Goal: Task Accomplishment & Management: Understand process/instructions

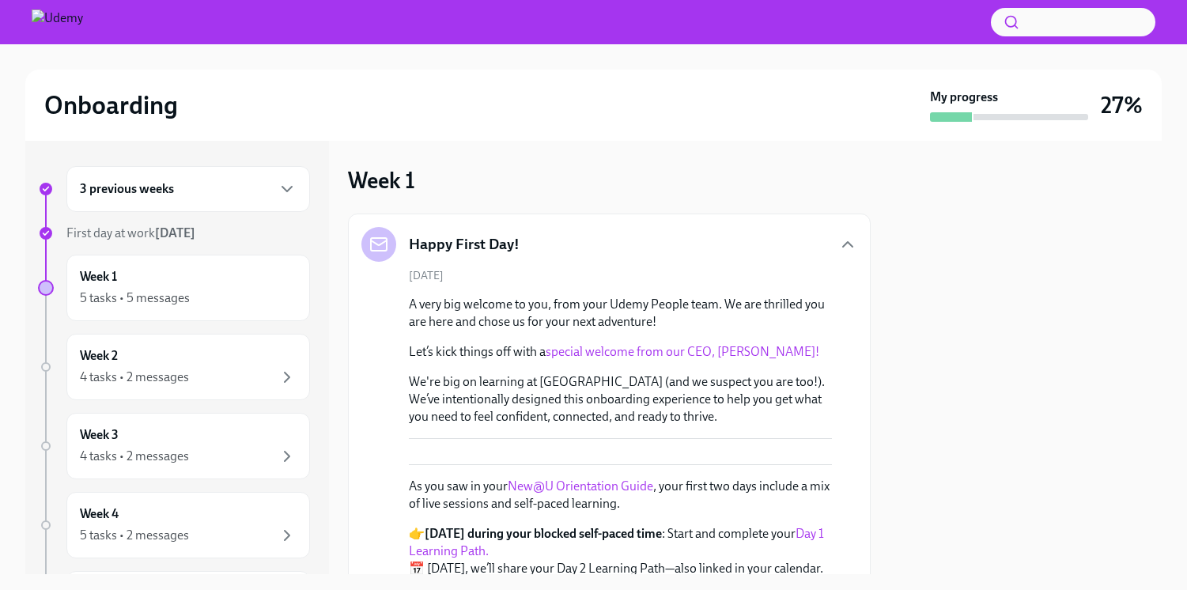
scroll to position [17, 0]
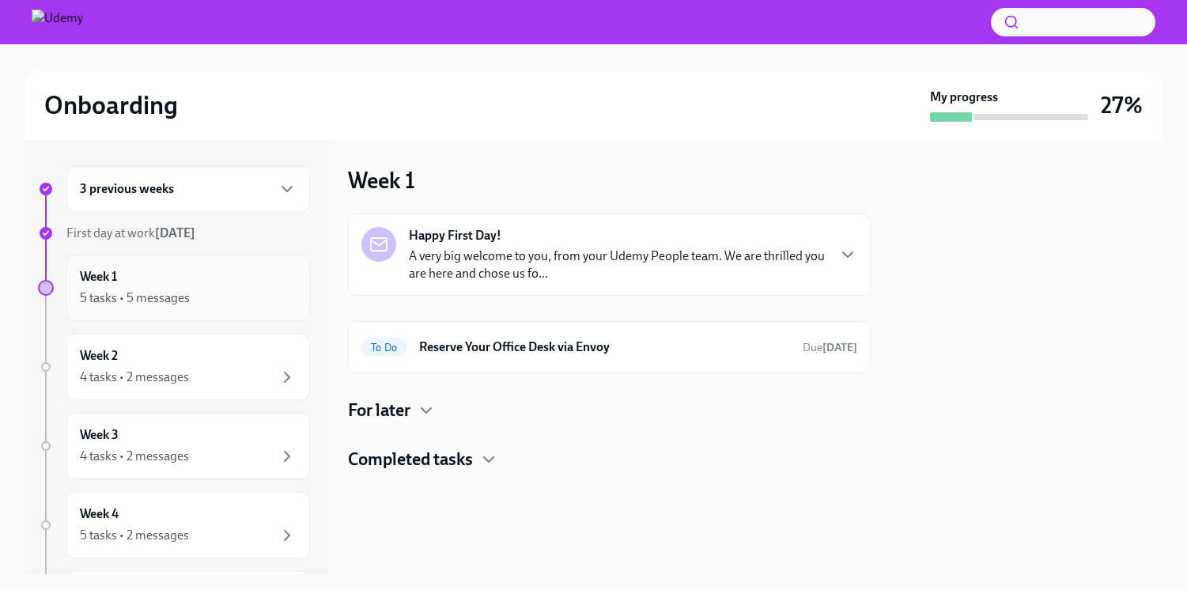
click at [138, 281] on div "Week 1 5 tasks • 5 messages" at bounding box center [188, 288] width 217 height 40
click at [149, 231] on span "First day at work [DATE]" at bounding box center [130, 232] width 129 height 15
click at [630, 354] on h6 "Reserve Your Office Desk via Envoy" at bounding box center [604, 347] width 371 height 17
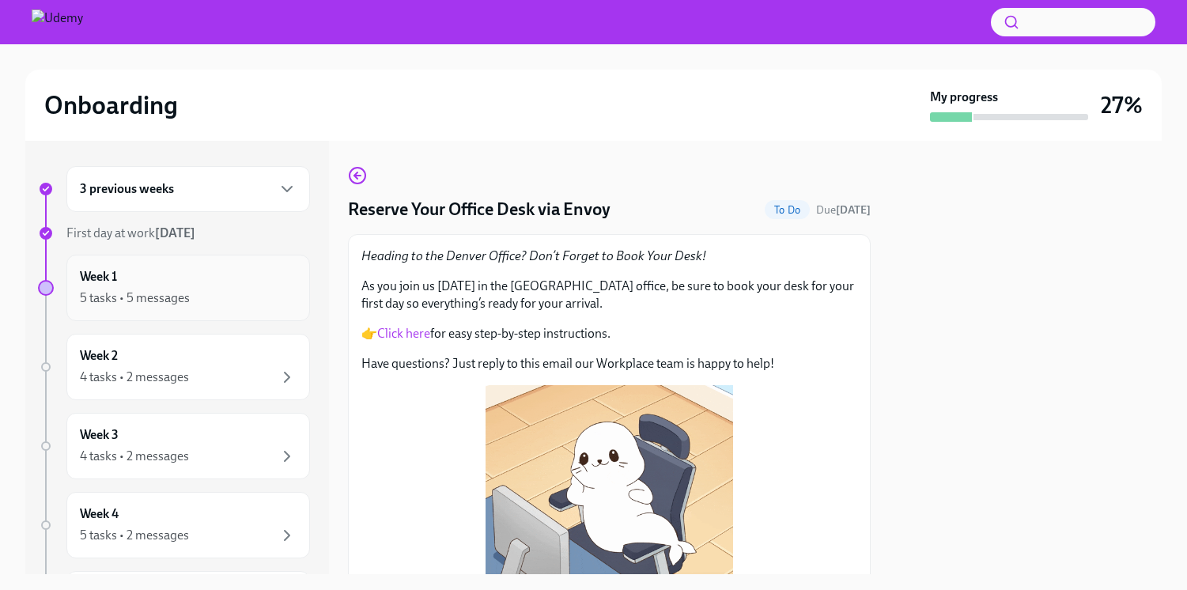
click at [208, 286] on div "Week 1 5 tasks • 5 messages" at bounding box center [188, 288] width 217 height 40
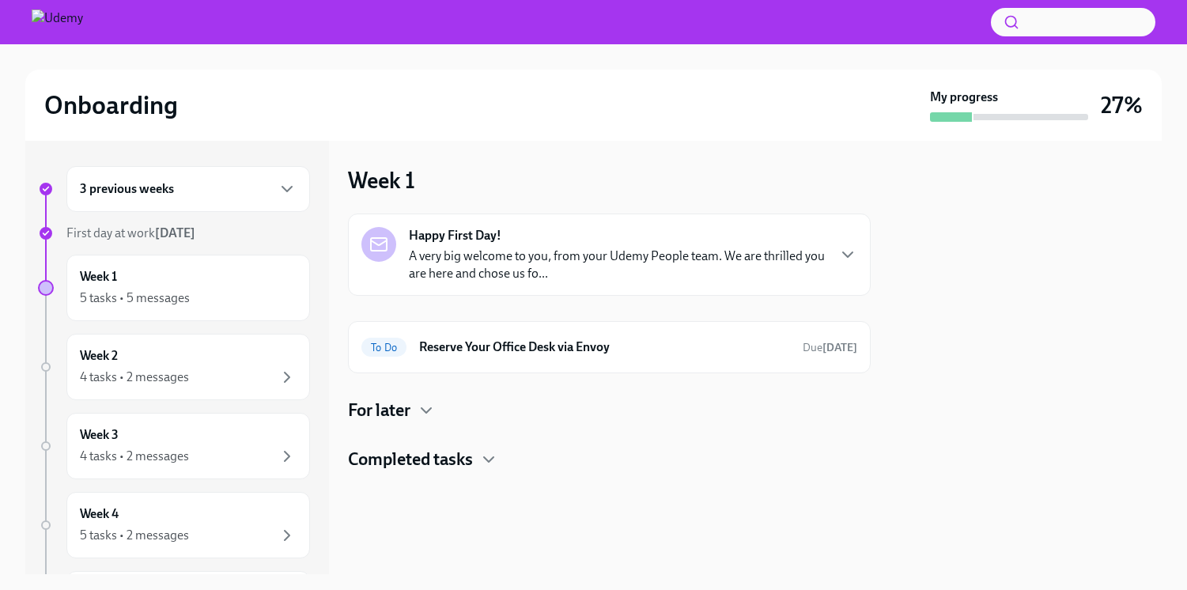
click at [437, 417] on div "For later" at bounding box center [609, 411] width 523 height 24
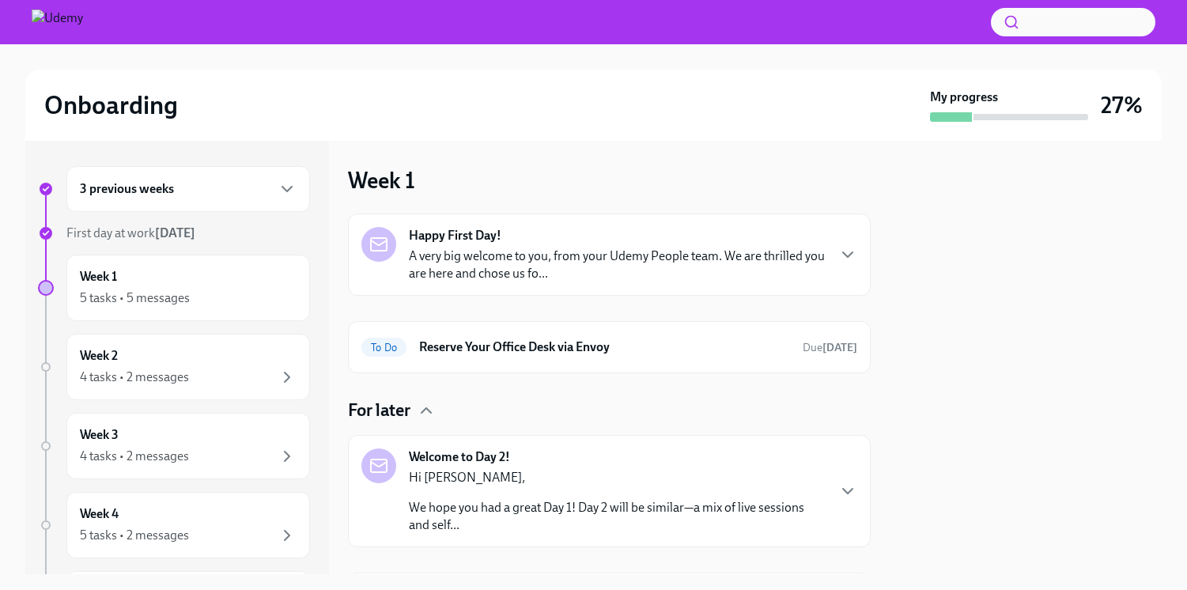
click at [560, 282] on div "Happy First Day! A very big welcome to you, from your Udemy People team. We are…" at bounding box center [609, 255] width 523 height 82
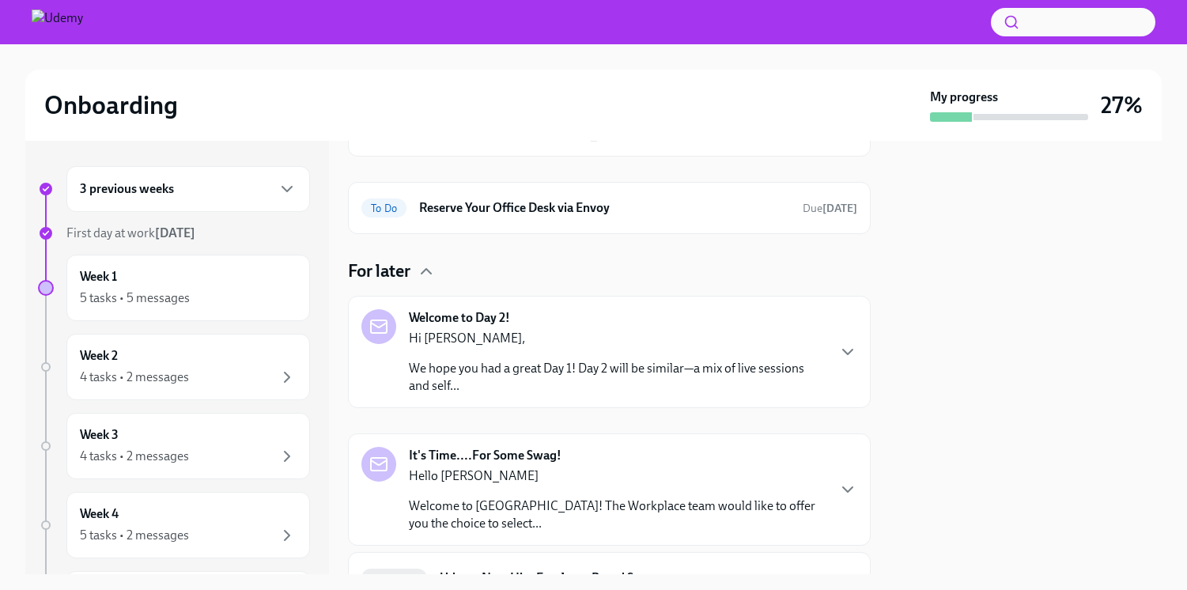
scroll to position [748, 0]
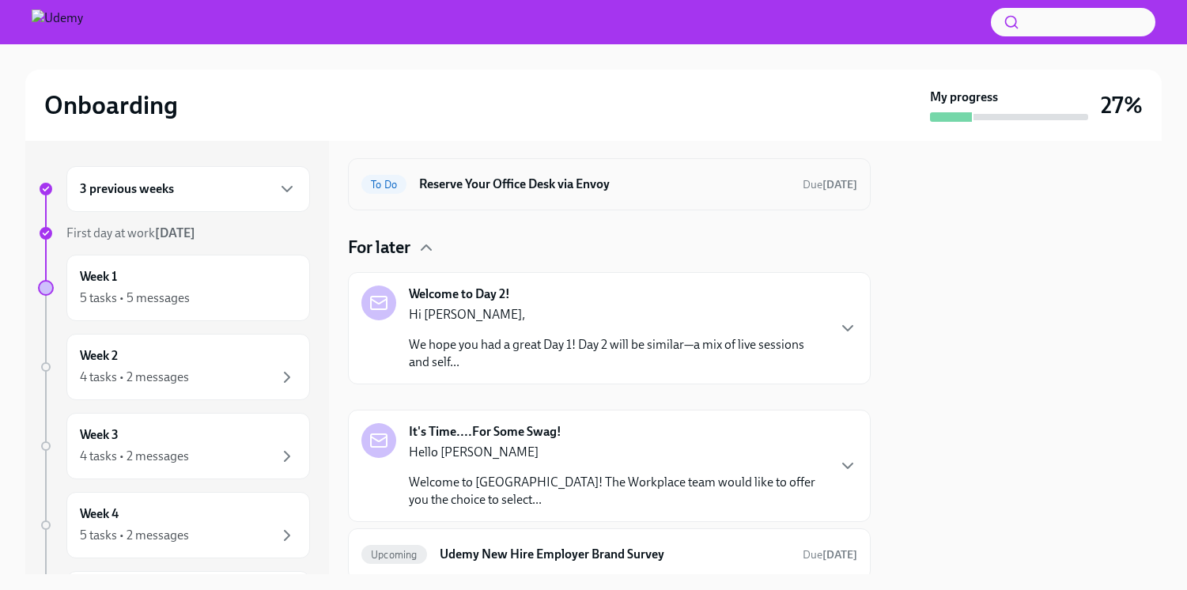
click at [653, 193] on h6 "Reserve Your Office Desk via Envoy" at bounding box center [604, 184] width 371 height 17
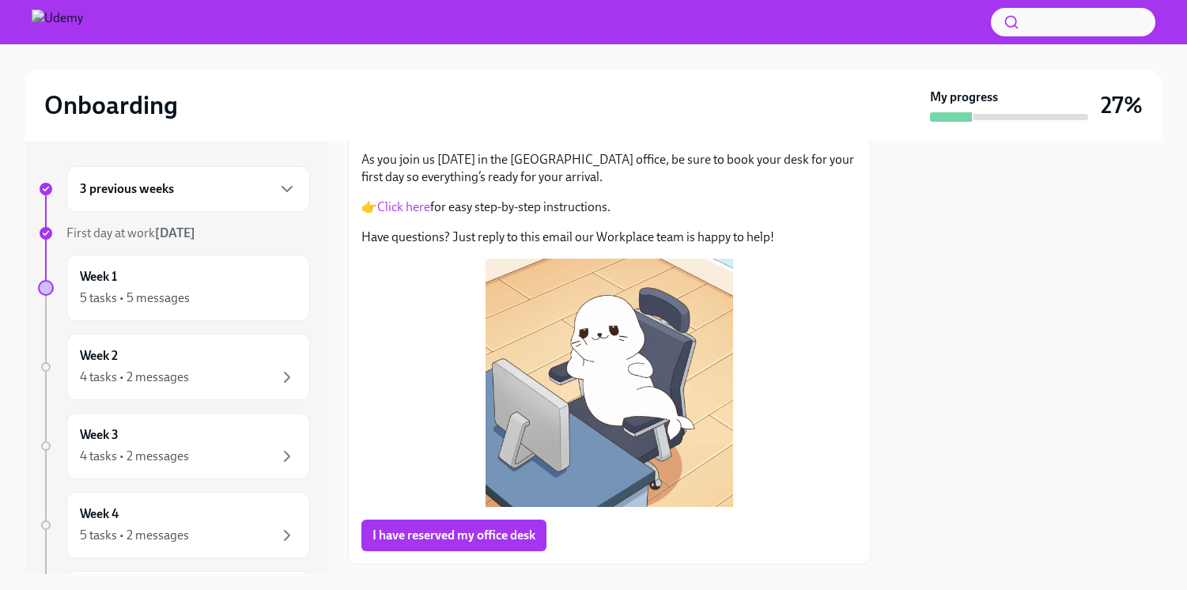
scroll to position [129, 0]
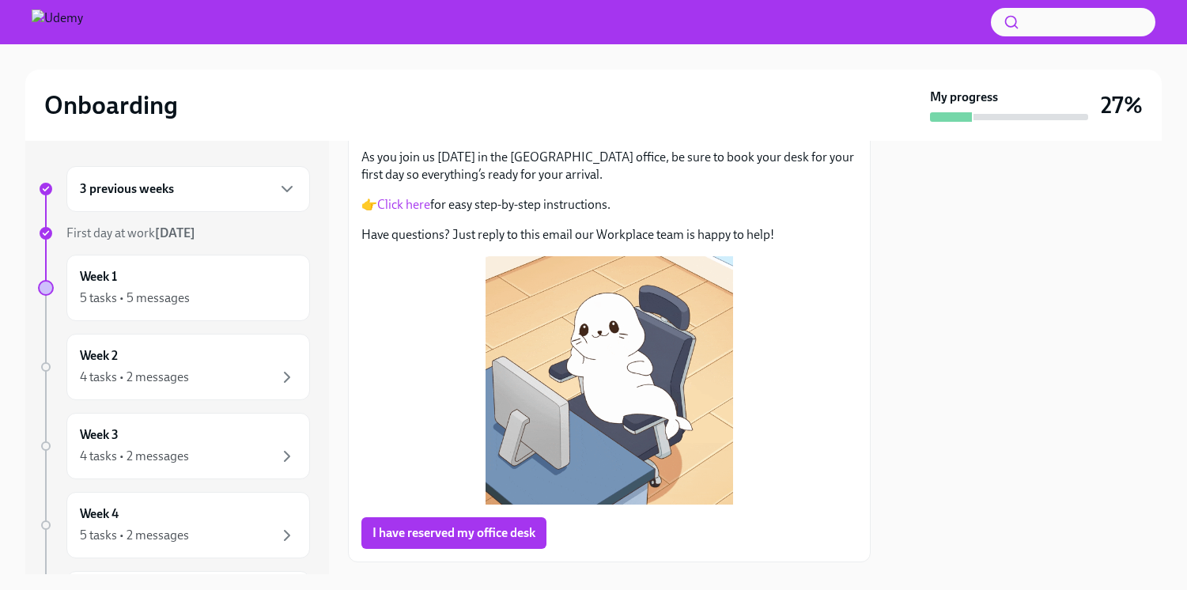
click at [110, 226] on span "First day at work [DATE]" at bounding box center [130, 232] width 129 height 15
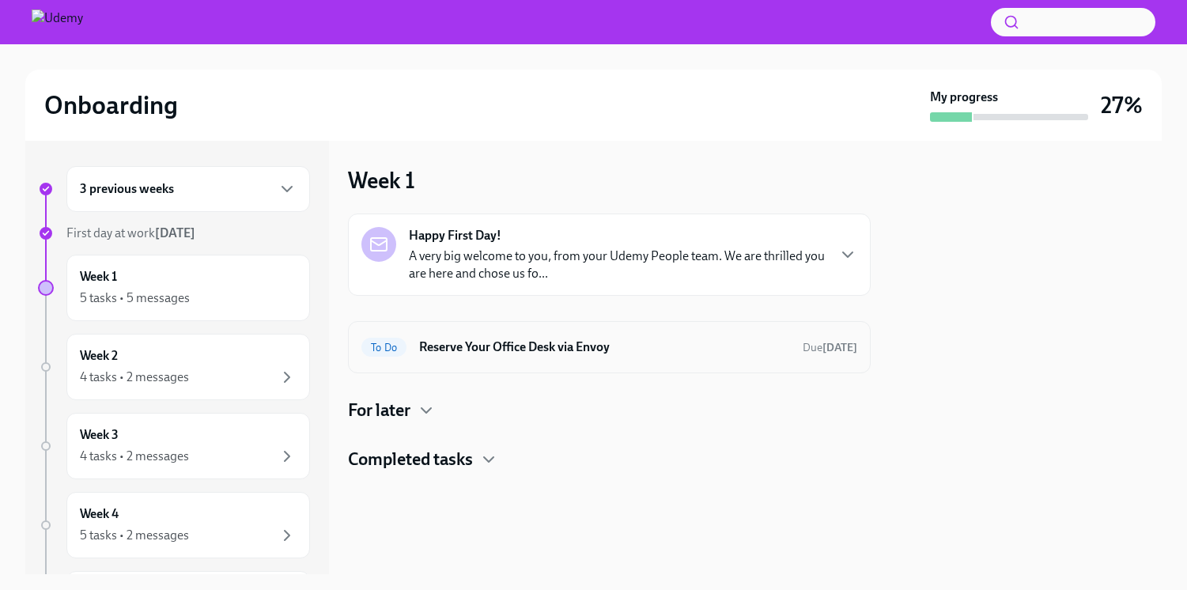
click at [701, 354] on h6 "Reserve Your Office Desk via Envoy" at bounding box center [604, 347] width 371 height 17
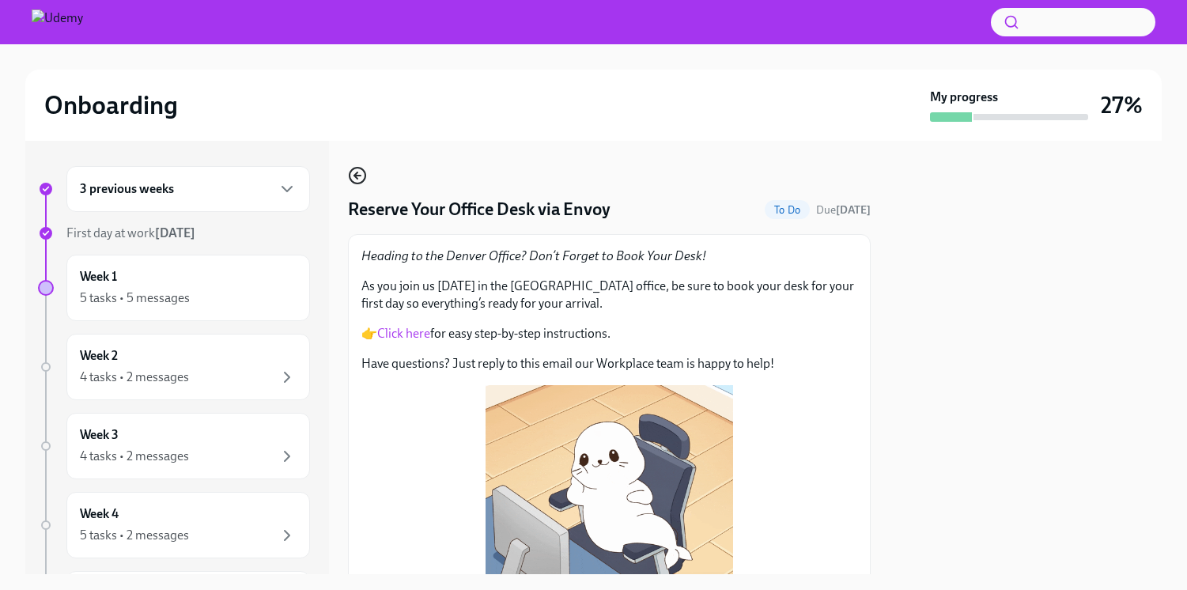
click at [358, 172] on icon "button" at bounding box center [355, 175] width 3 height 6
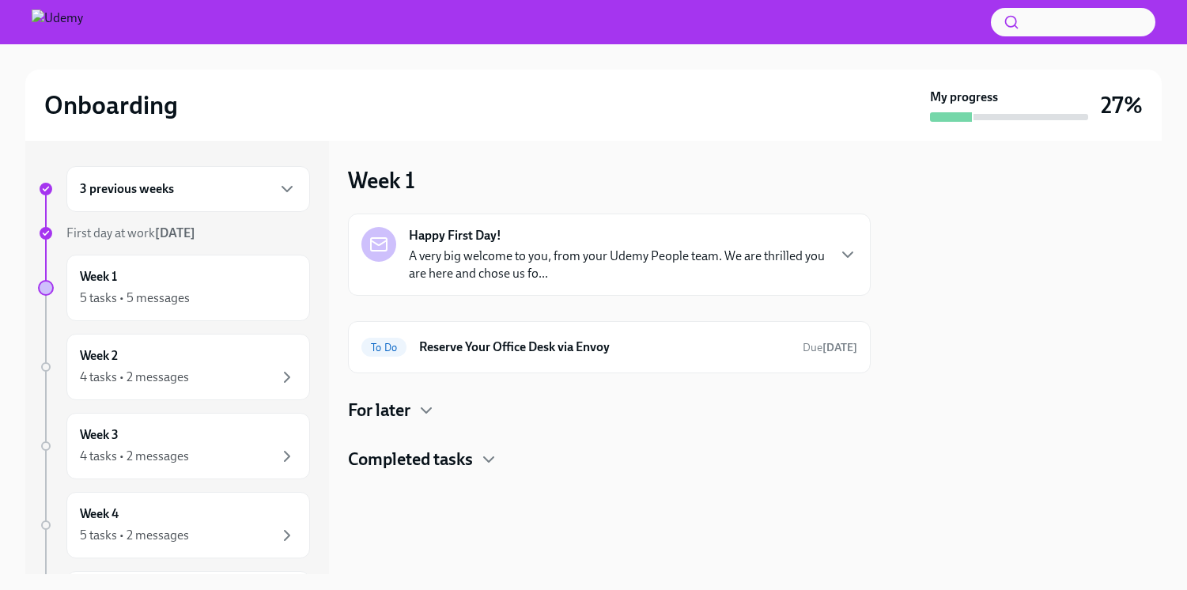
click at [195, 227] on strong "[DATE]" at bounding box center [175, 232] width 40 height 15
click at [129, 239] on span "First day at work [DATE]" at bounding box center [130, 232] width 129 height 15
click at [166, 291] on div "5 tasks • 5 messages" at bounding box center [135, 297] width 110 height 17
click at [757, 253] on p "A very big welcome to you, from your Udemy People team. We are thrilled you are…" at bounding box center [617, 265] width 417 height 35
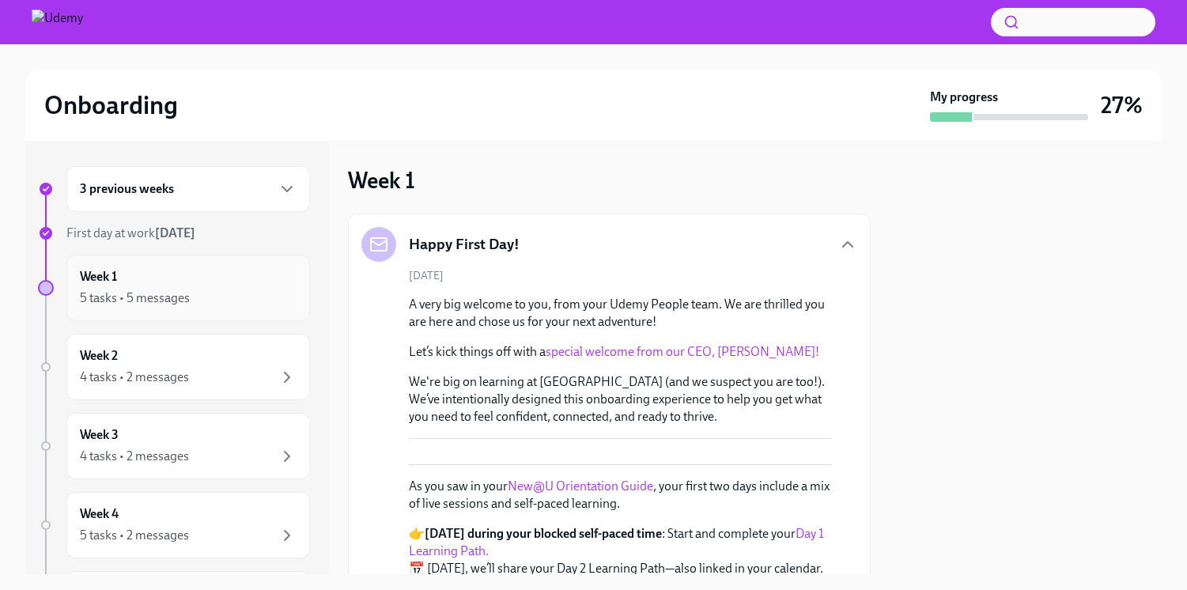
click at [167, 289] on div "5 tasks • 5 messages" at bounding box center [188, 298] width 217 height 19
click at [211, 386] on div "4 tasks • 2 messages" at bounding box center [188, 377] width 217 height 19
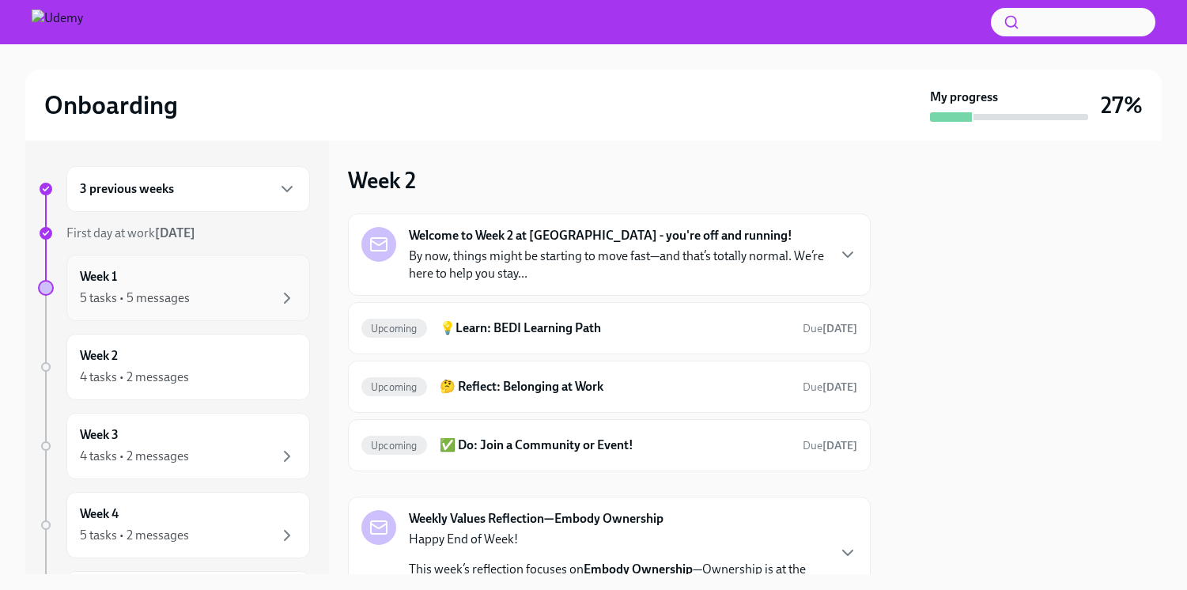
click at [210, 281] on div "Week 1 5 tasks • 5 messages" at bounding box center [188, 288] width 217 height 40
